Goal: Register for event/course

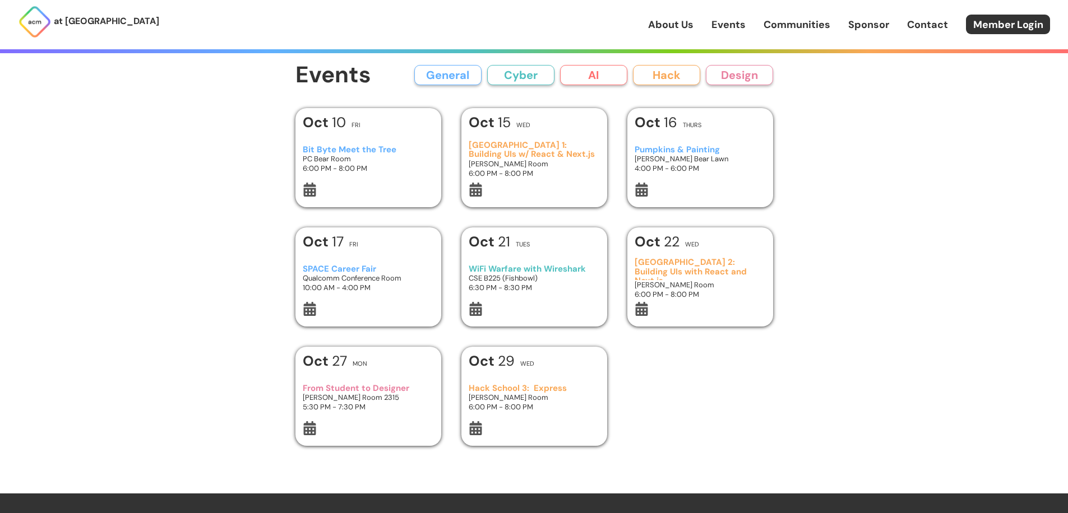
click at [442, 78] on button "General" at bounding box center [447, 75] width 67 height 20
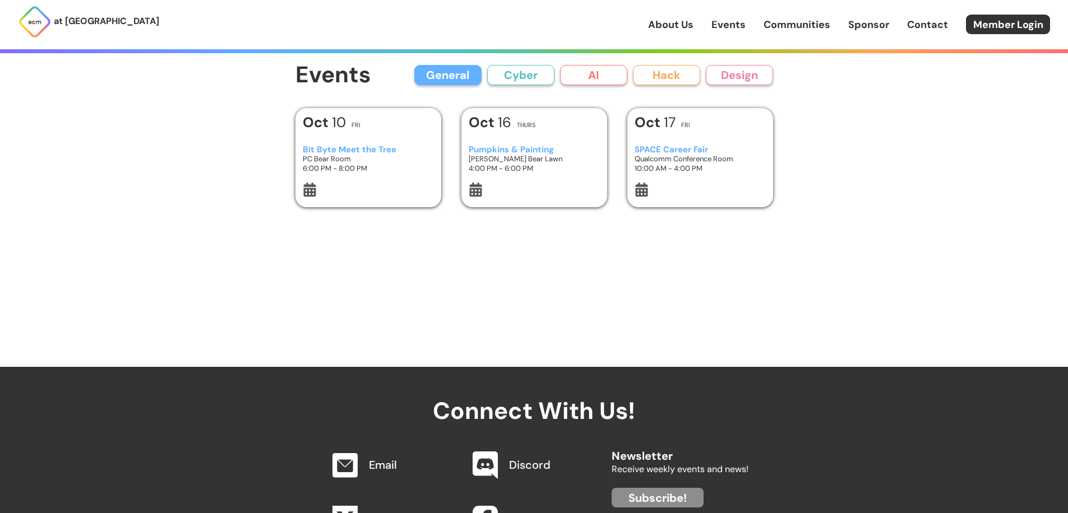
click at [650, 66] on div "Events General Cyber AI Hack Design All General AI Cyber Hack Design" at bounding box center [534, 75] width 478 height 25
click at [660, 73] on button "Hack" at bounding box center [666, 75] width 67 height 20
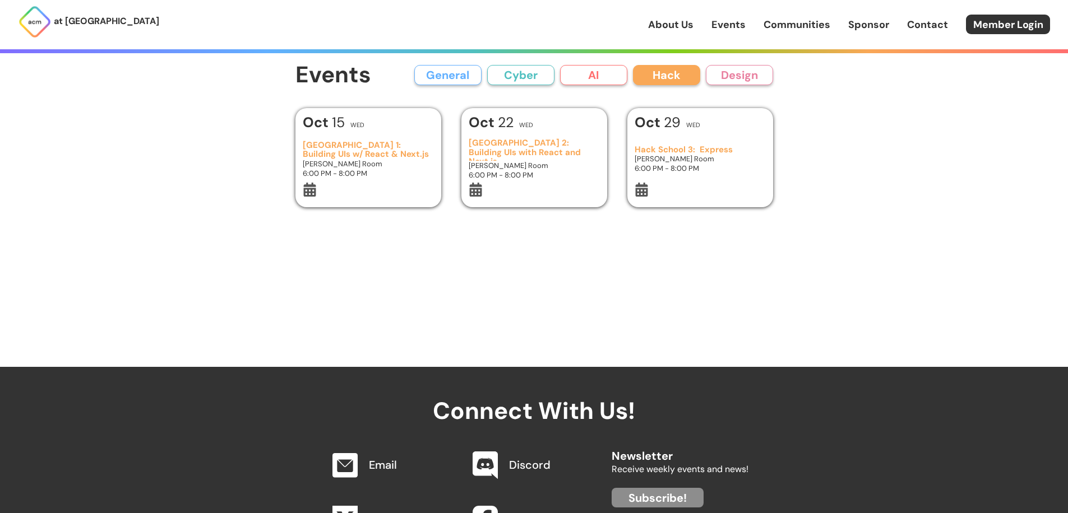
click at [741, 82] on button "Design" at bounding box center [739, 75] width 67 height 20
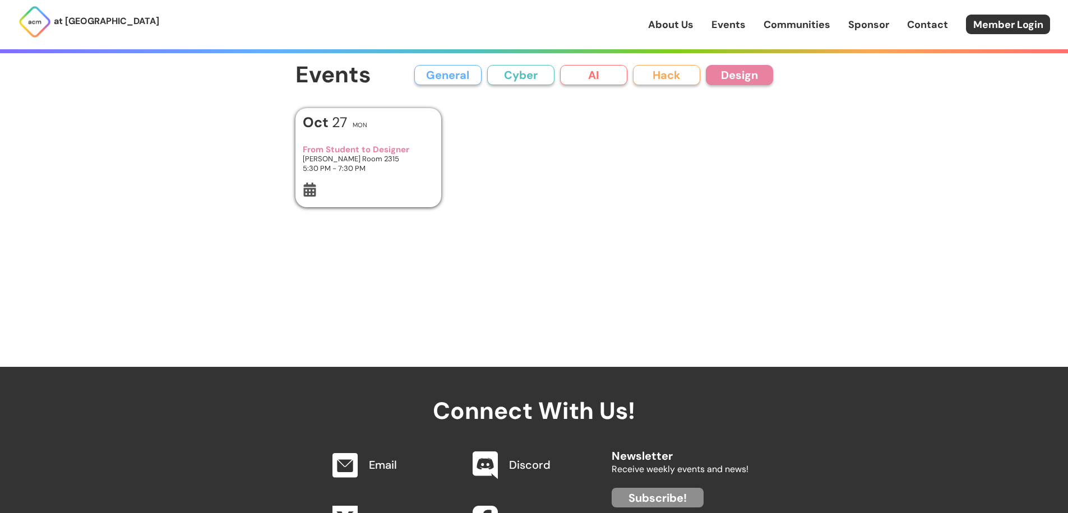
click at [676, 85] on button "Hack" at bounding box center [666, 75] width 67 height 20
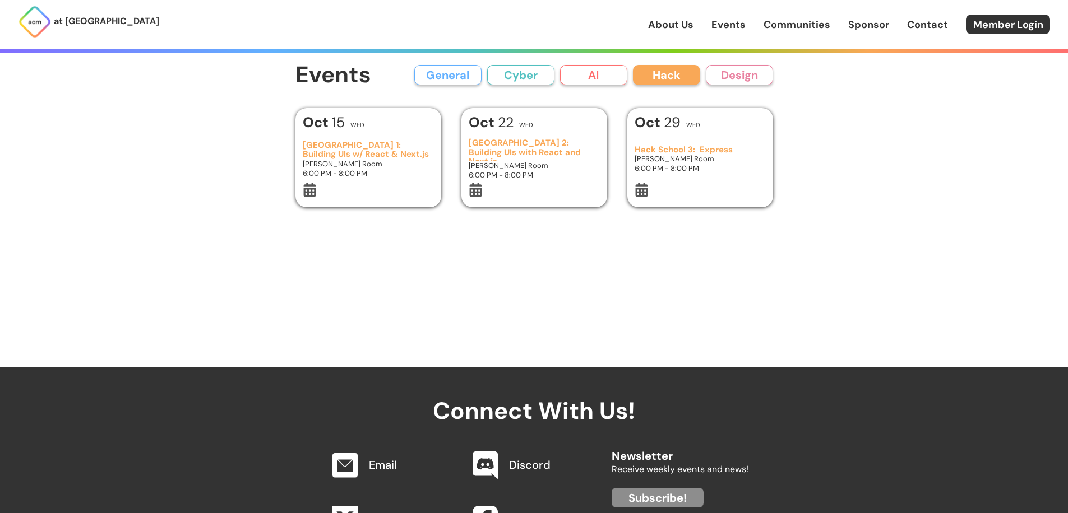
click at [718, 84] on button "Design" at bounding box center [739, 75] width 67 height 20
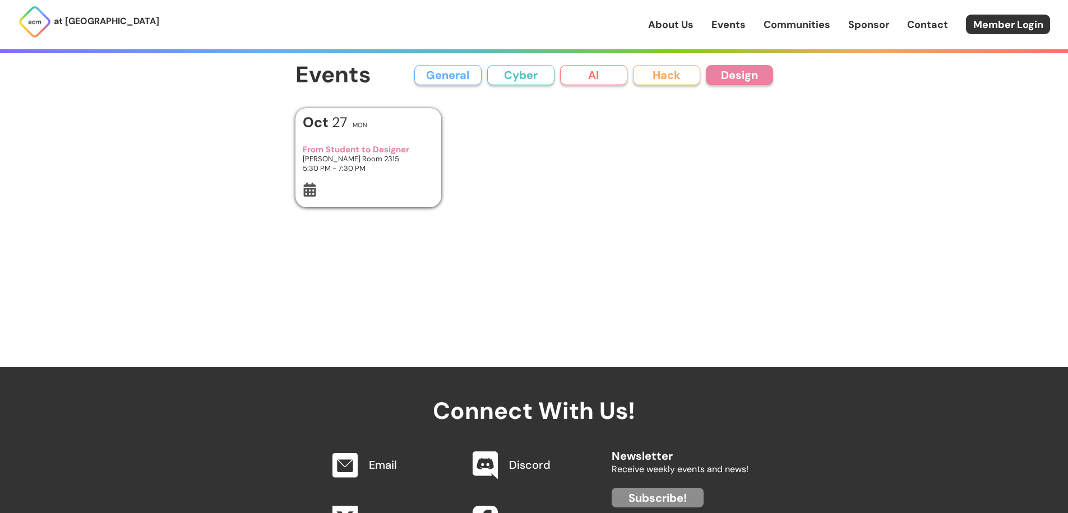
click at [688, 77] on button "Hack" at bounding box center [666, 75] width 67 height 20
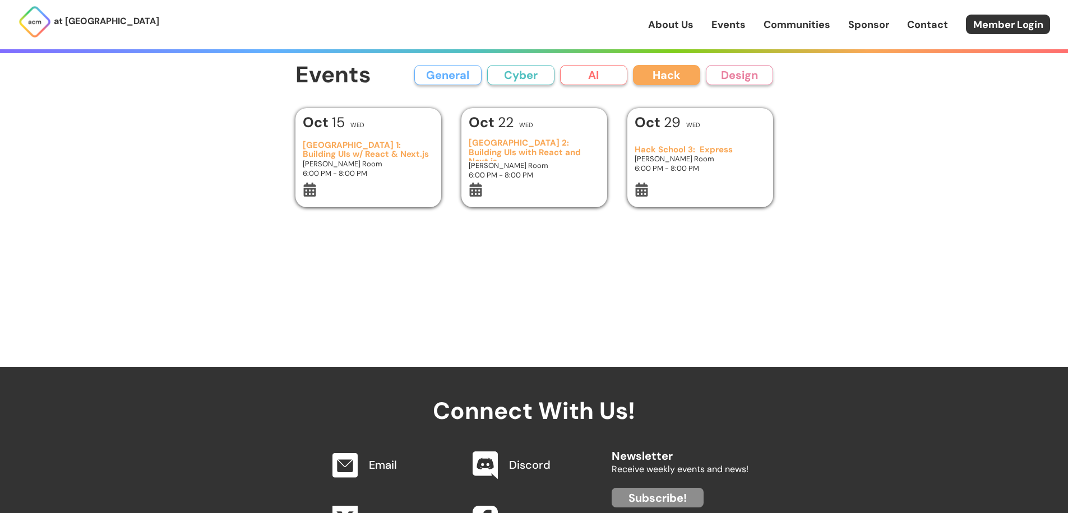
click at [711, 71] on button "Design" at bounding box center [739, 75] width 67 height 20
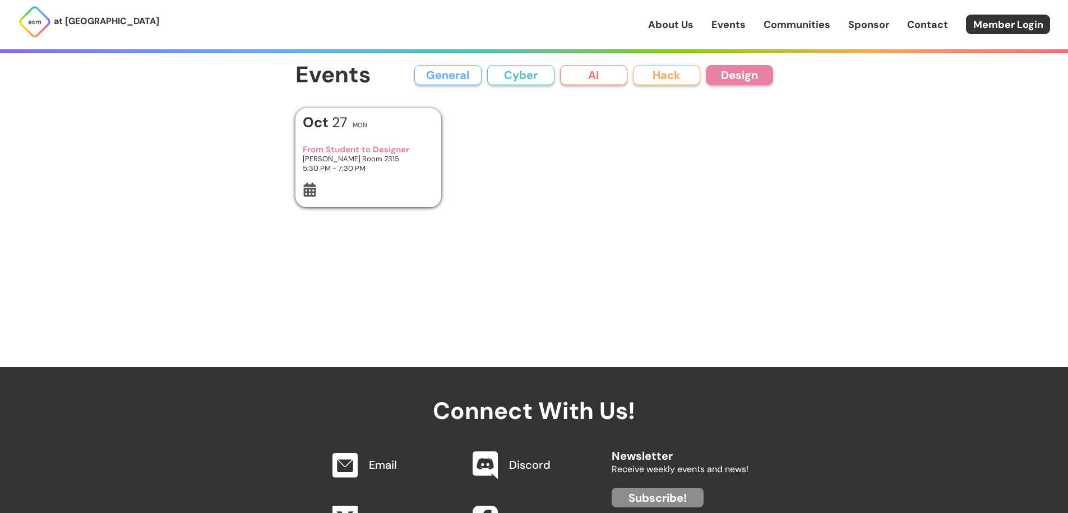
click at [691, 72] on button "Hack" at bounding box center [666, 75] width 67 height 20
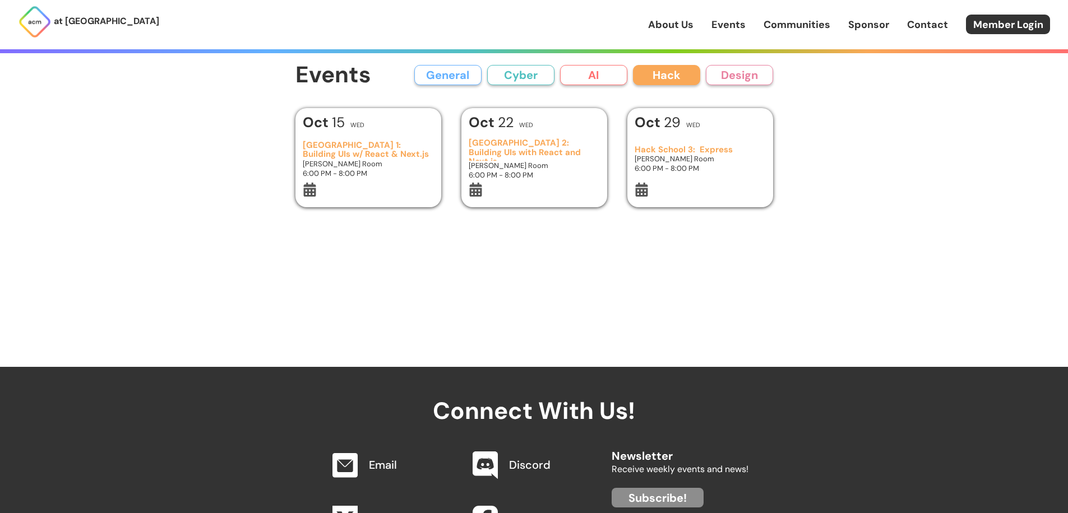
click at [713, 71] on button "Design" at bounding box center [739, 75] width 67 height 20
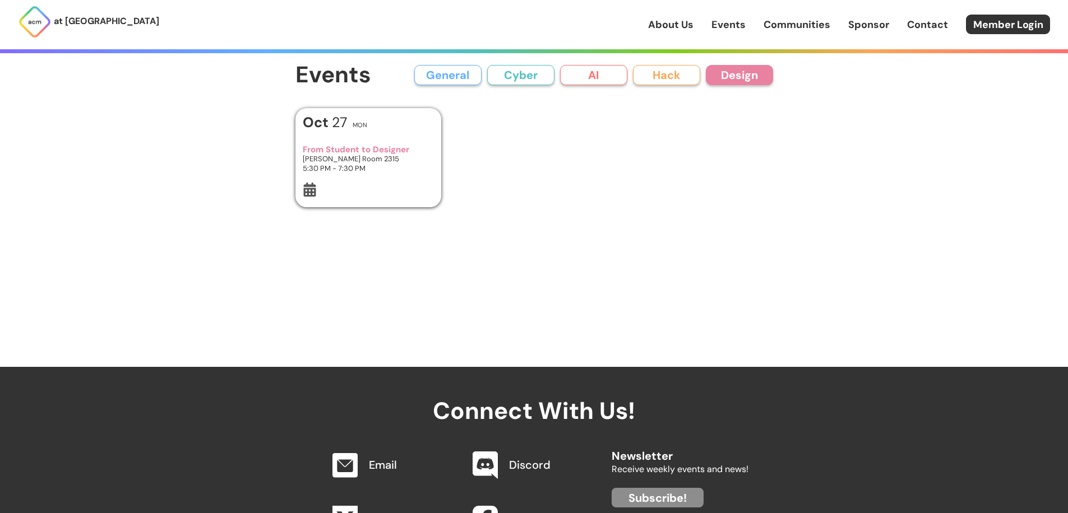
click at [687, 74] on button "Hack" at bounding box center [666, 75] width 67 height 20
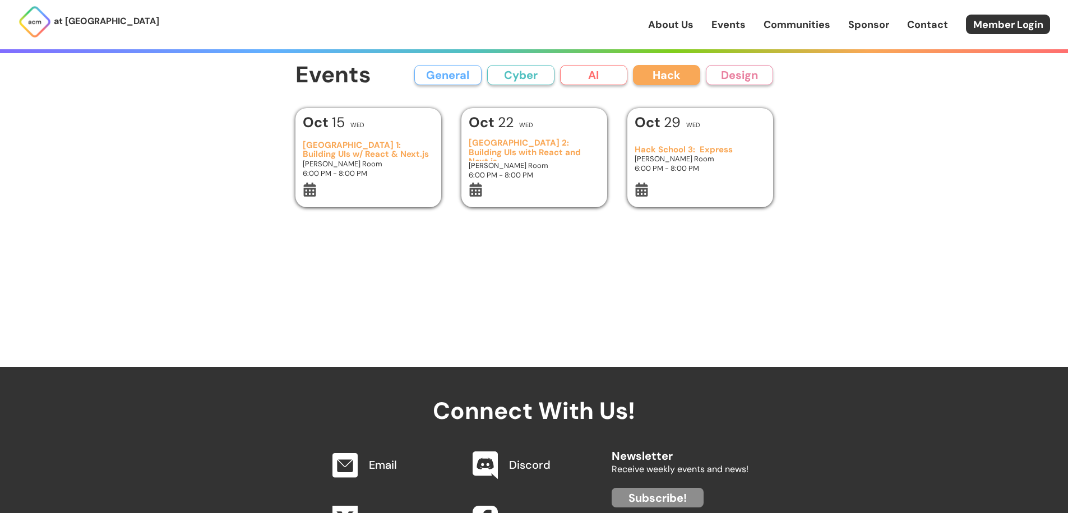
click at [712, 72] on button "Design" at bounding box center [739, 75] width 67 height 20
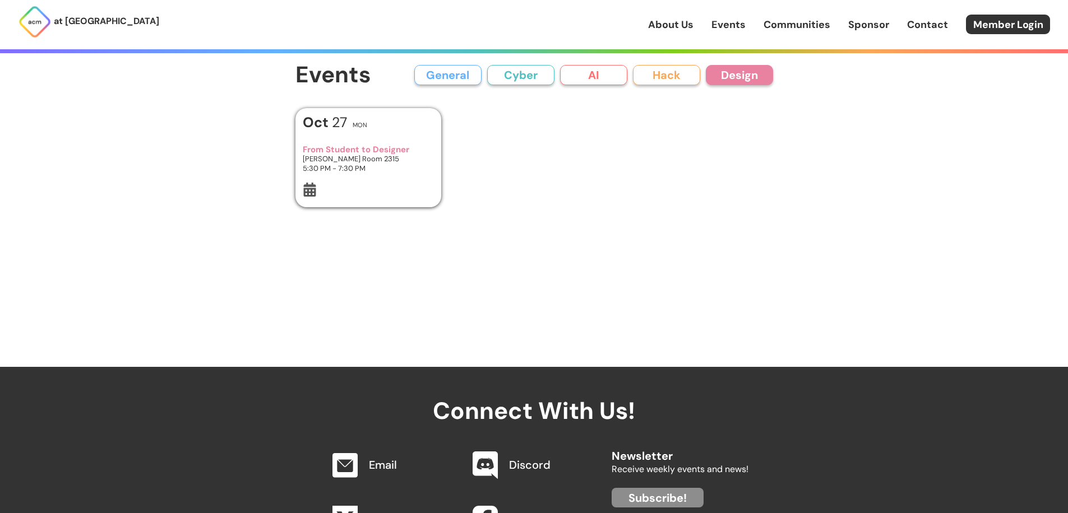
click at [690, 71] on button "Hack" at bounding box center [666, 75] width 67 height 20
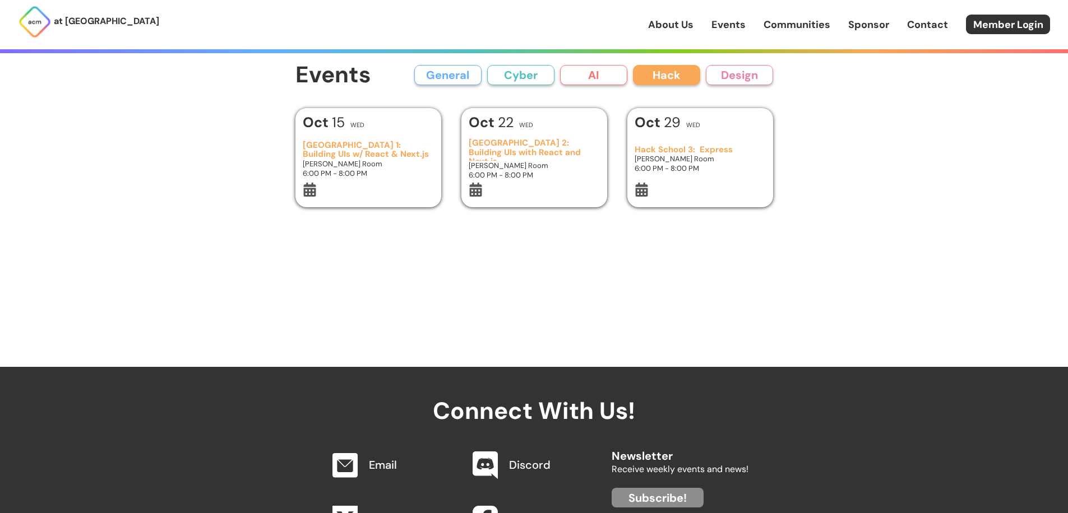
click at [610, 73] on button "AI" at bounding box center [593, 75] width 67 height 20
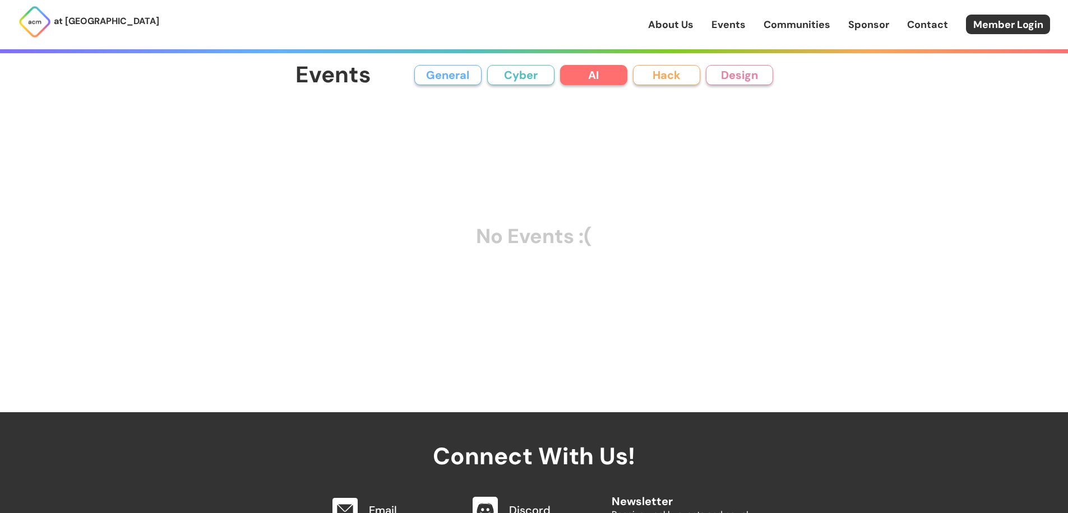
click at [545, 73] on button "Cyber" at bounding box center [520, 75] width 67 height 20
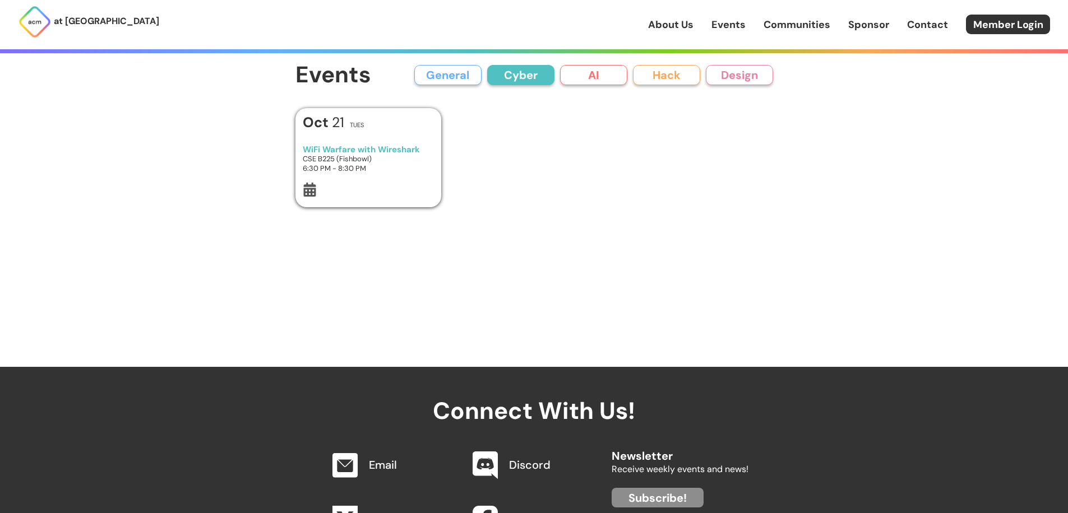
click at [452, 80] on button "General" at bounding box center [447, 75] width 67 height 20
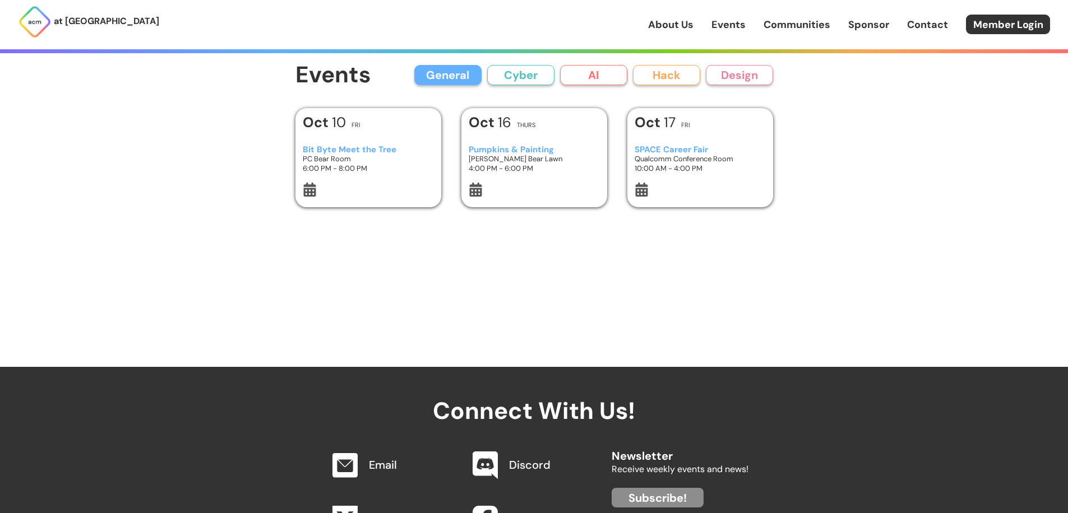
click at [510, 150] on h3 "Pumpkins & Painting" at bounding box center [534, 150] width 131 height 10
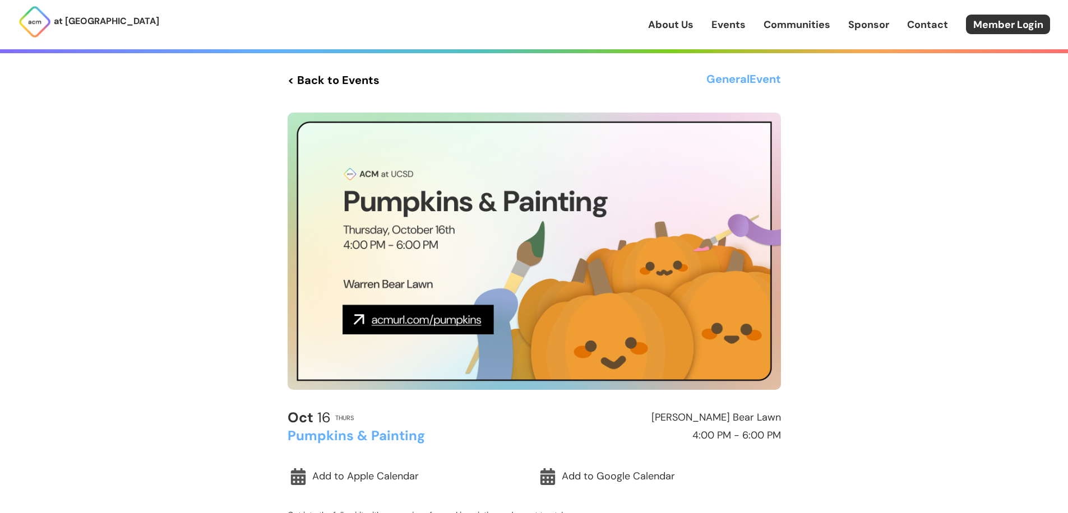
click at [302, 83] on link "< Back to Events" at bounding box center [334, 80] width 92 height 20
